Goal: Task Accomplishment & Management: Manage account settings

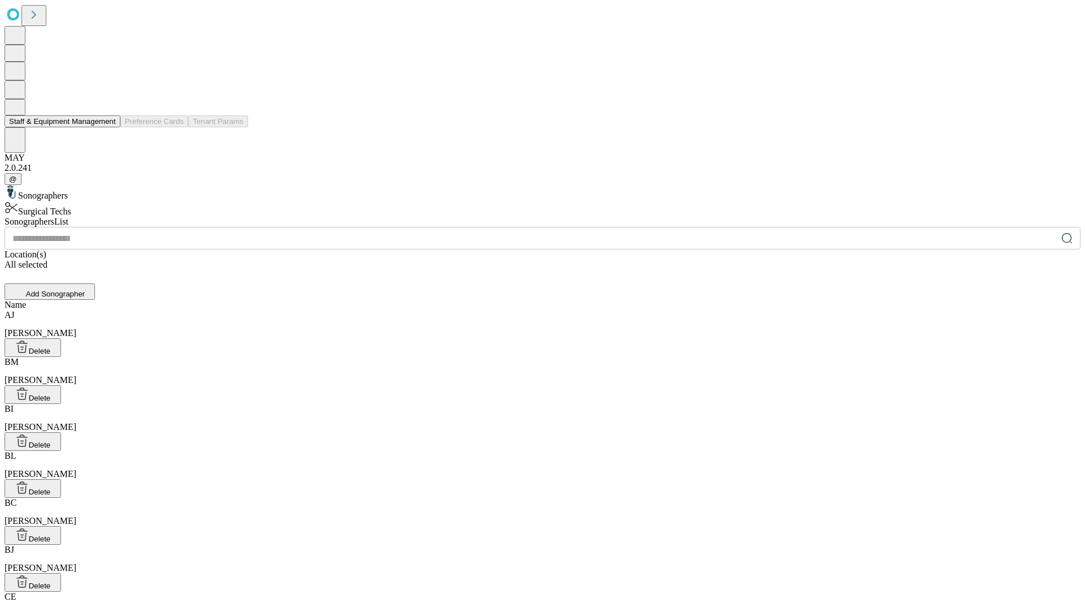
click at [108, 127] on button "Staff & Equipment Management" at bounding box center [63, 121] width 116 height 12
